Goal: Find specific page/section: Find specific page/section

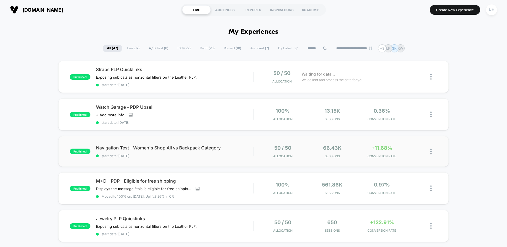
click at [249, 140] on div "published Navigation Test - Women's Shop All vs Backpack Category start date: […" at bounding box center [253, 151] width 390 height 31
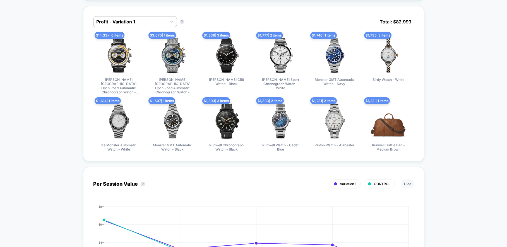
scroll to position [295, 0]
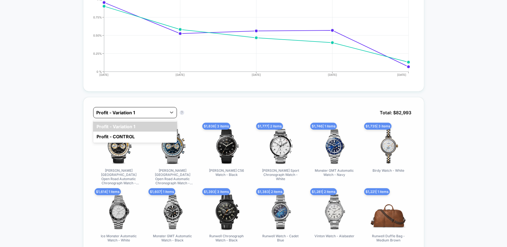
click at [132, 110] on div "Profit - Variation 1" at bounding box center [130, 113] width 68 height 6
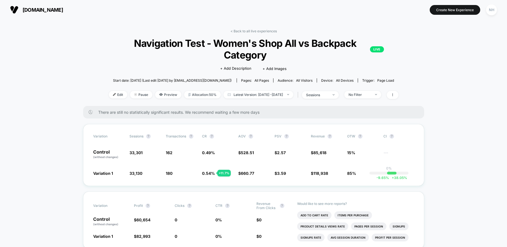
scroll to position [0, 0]
